Goal: Navigation & Orientation: Find specific page/section

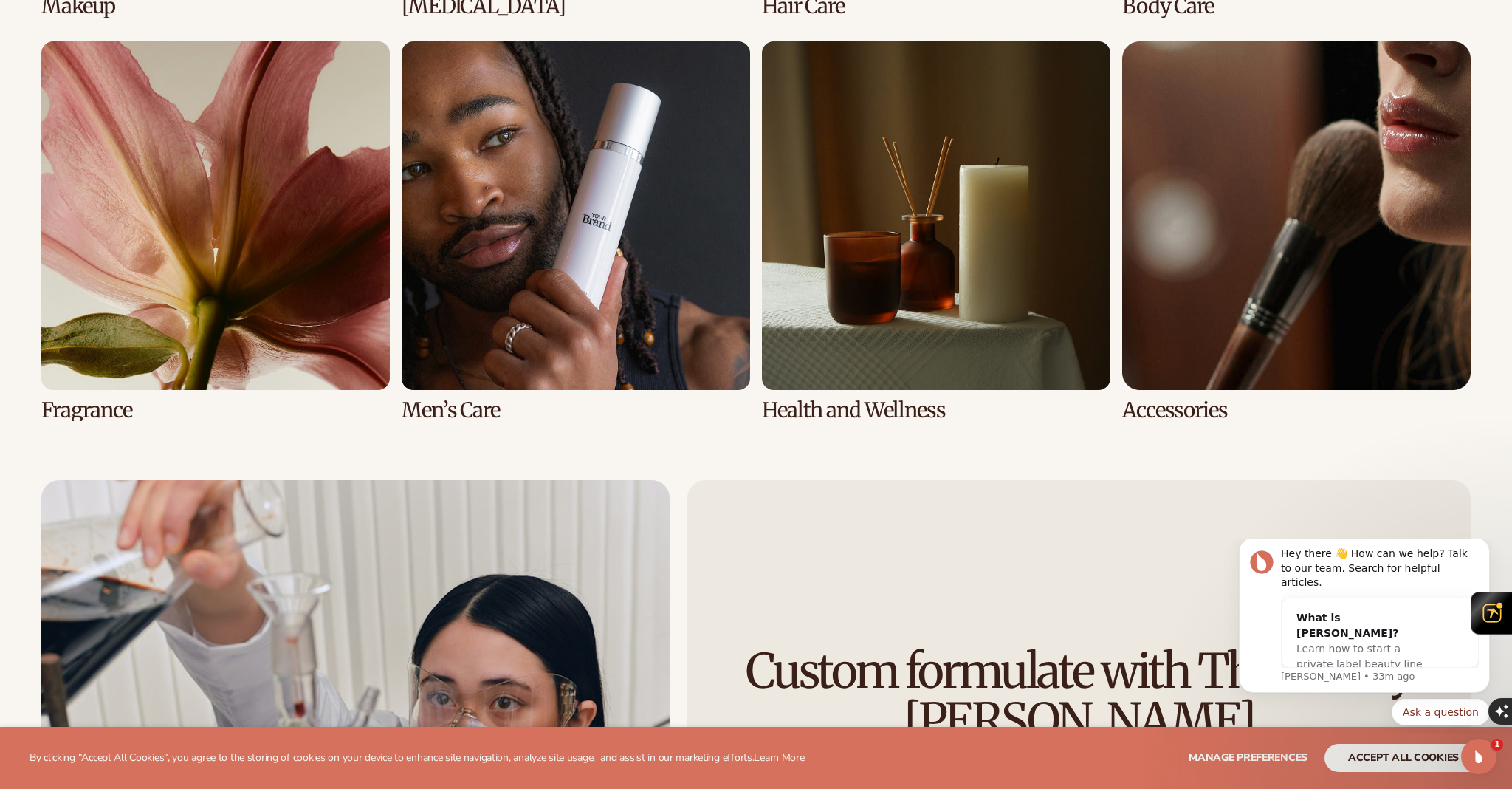
scroll to position [3812, 0]
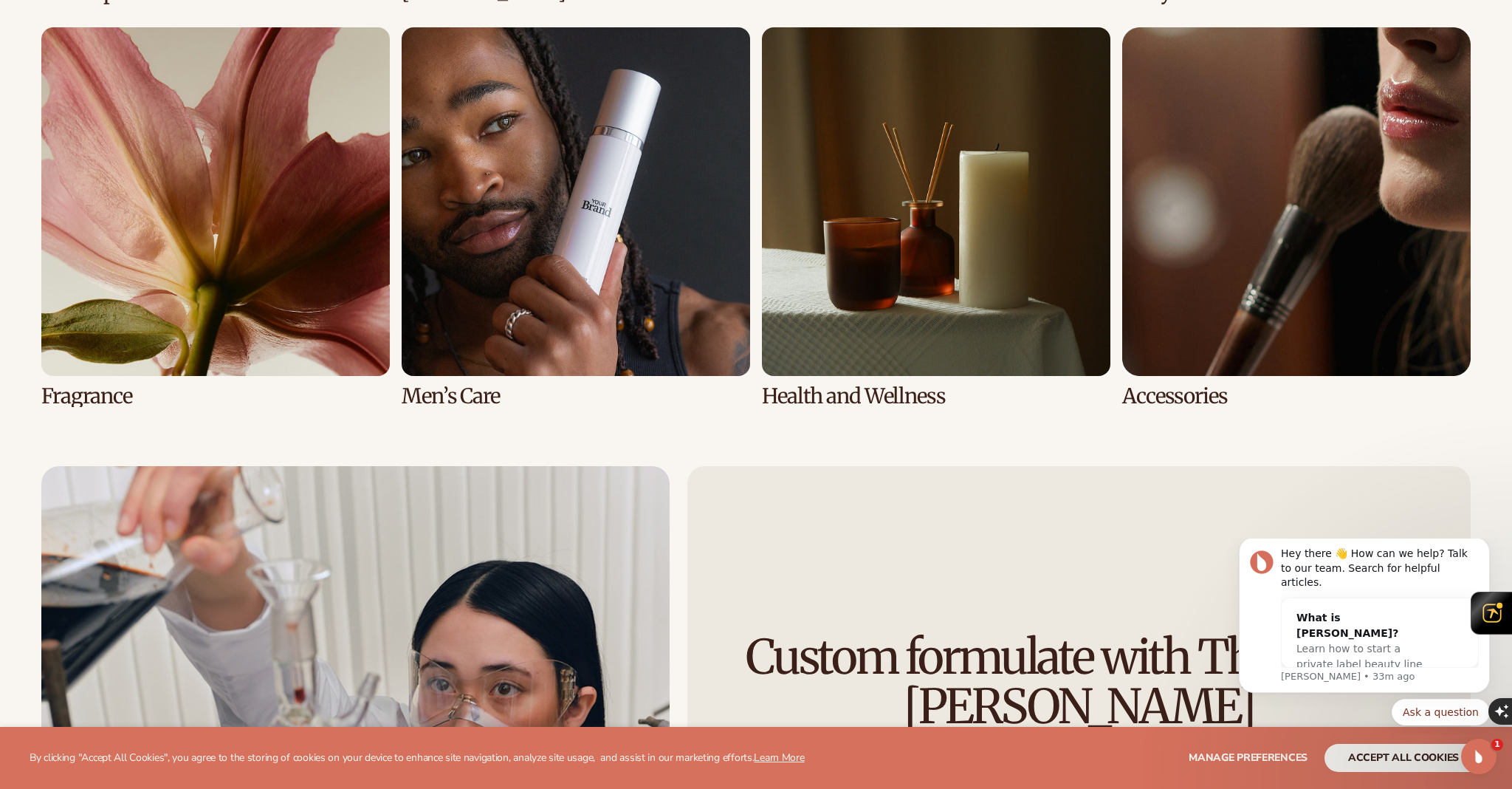
click at [890, 246] on link "7 / 8" at bounding box center [937, 218] width 349 height 381
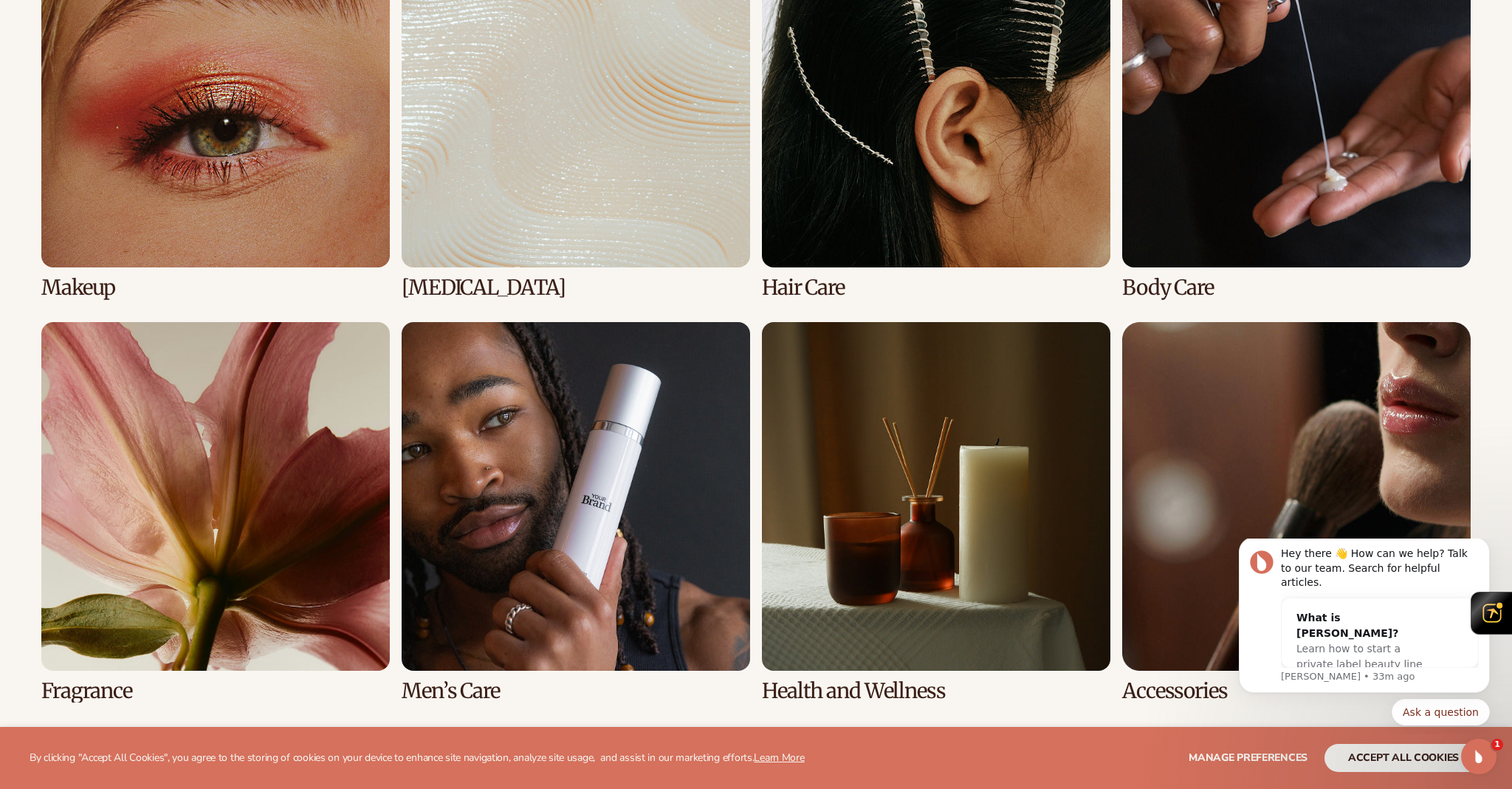
scroll to position [1252, 0]
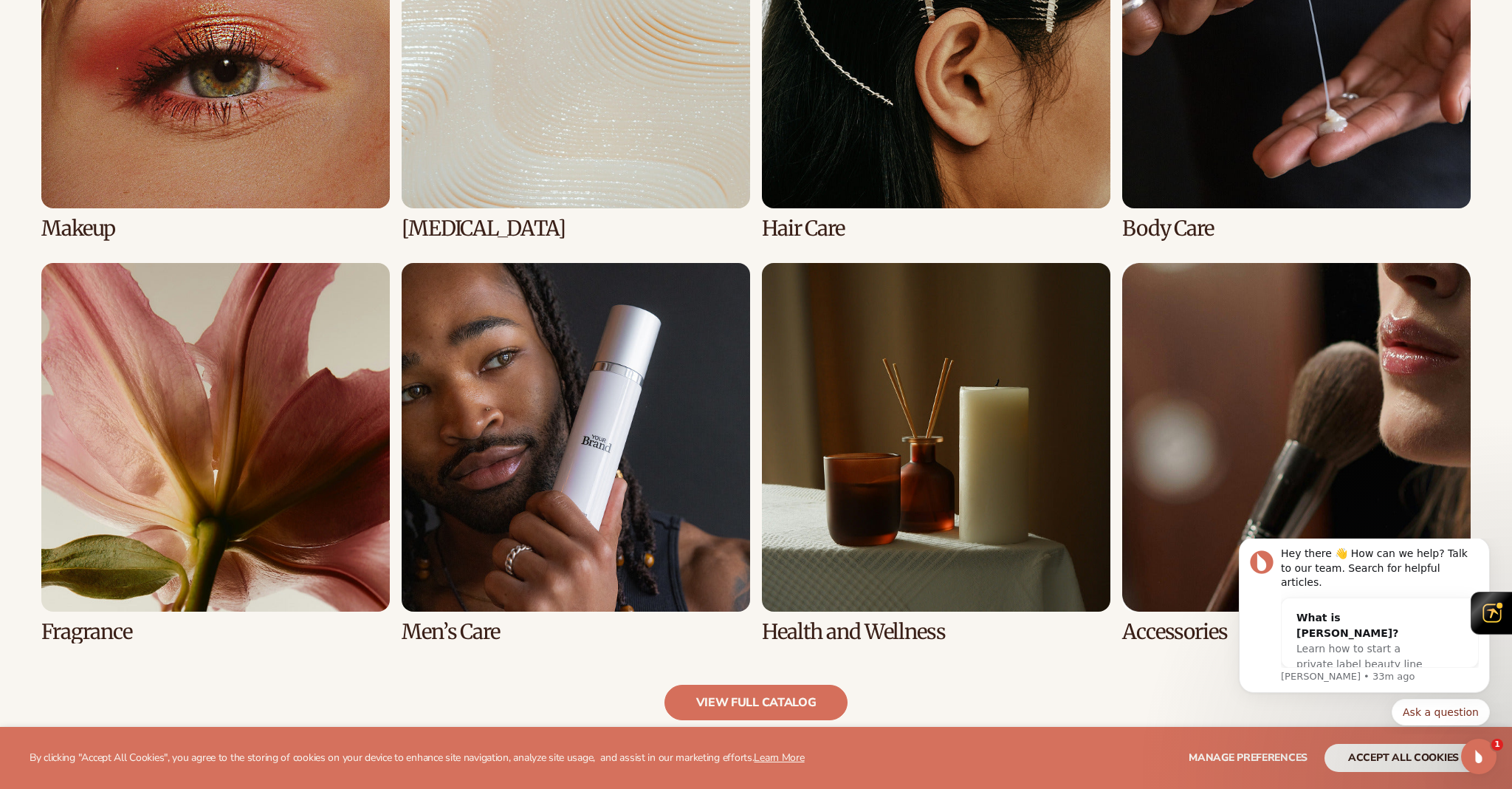
click at [533, 432] on link "6 / 8" at bounding box center [576, 453] width 349 height 381
